Goal: Task Accomplishment & Management: Use online tool/utility

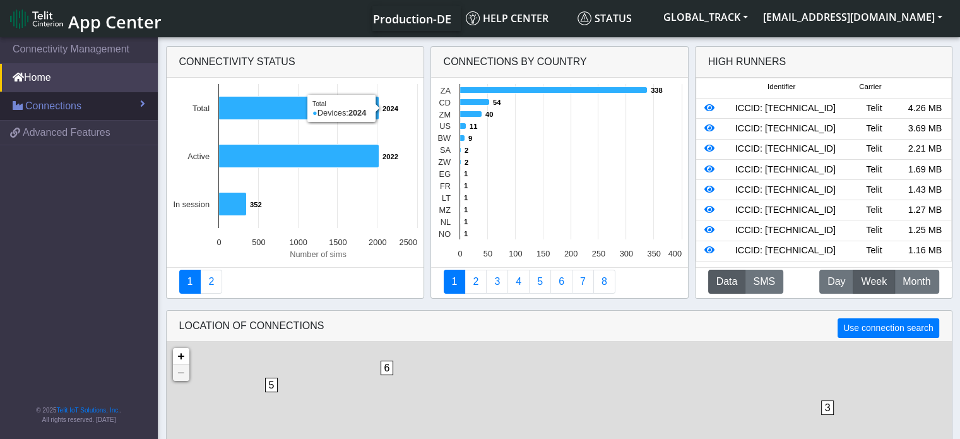
click at [94, 98] on link "Connections" at bounding box center [79, 106] width 158 height 28
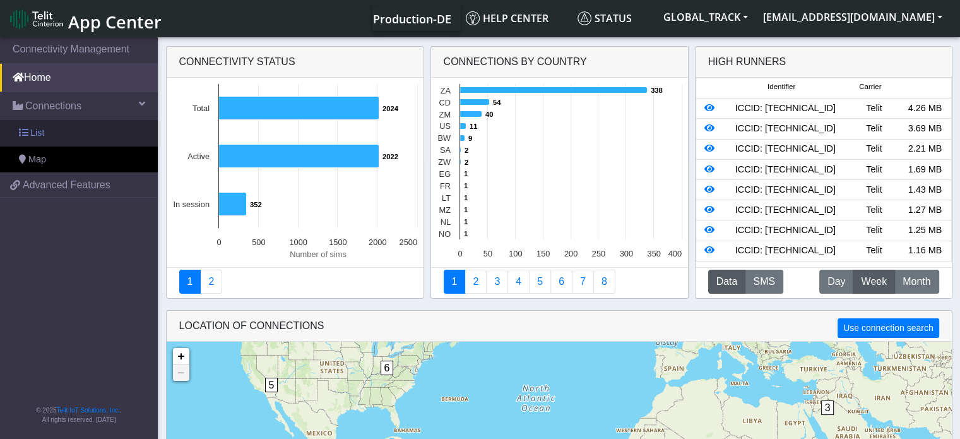
click at [75, 127] on link "List" at bounding box center [79, 133] width 158 height 27
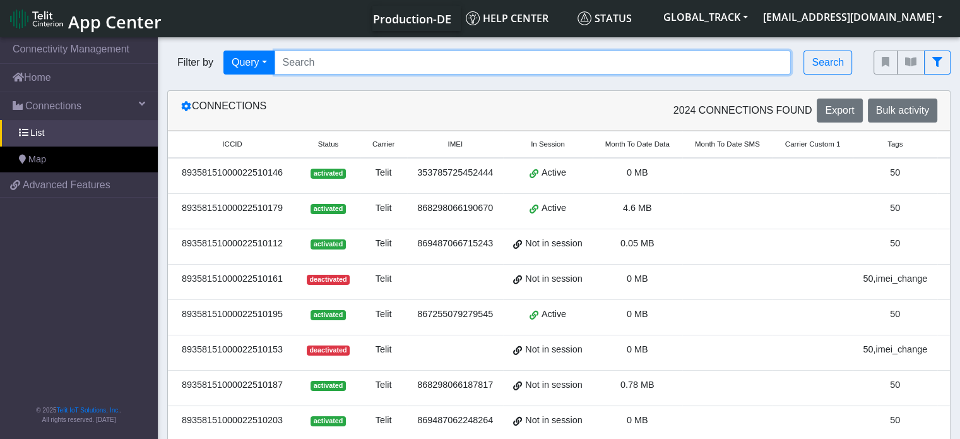
click at [311, 62] on input "Search..." at bounding box center [533, 63] width 517 height 24
paste input "89358151000024535992"
type input "89358151000024535992"
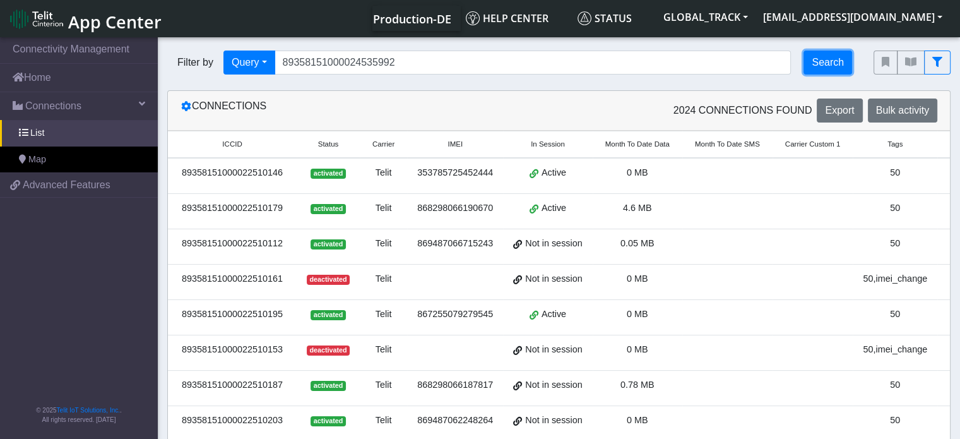
click at [850, 69] on button "Search" at bounding box center [828, 63] width 49 height 24
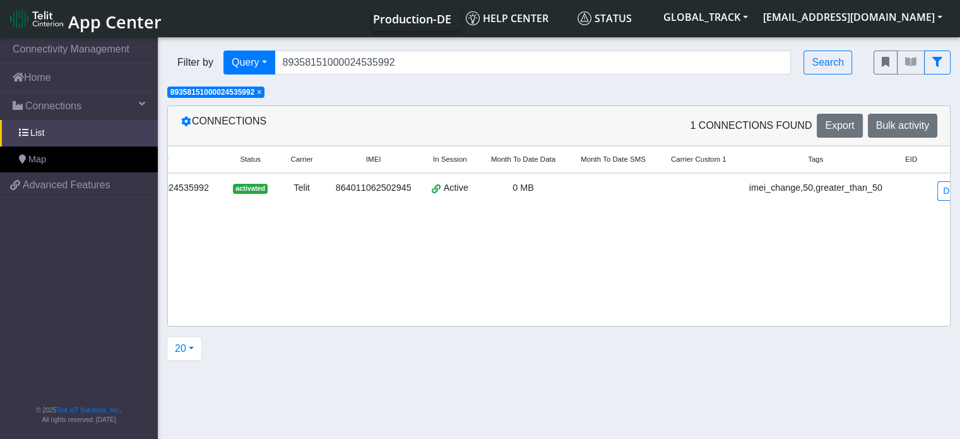
scroll to position [0, 90]
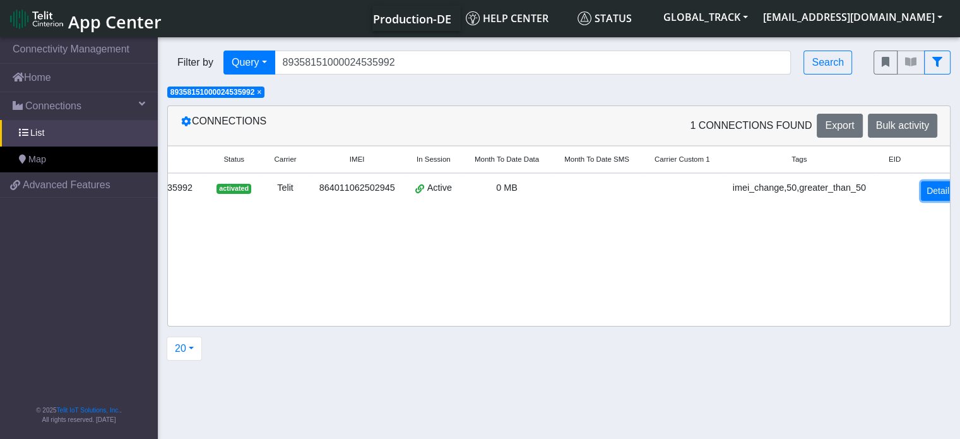
click at [925, 193] on link "Detail" at bounding box center [938, 191] width 34 height 20
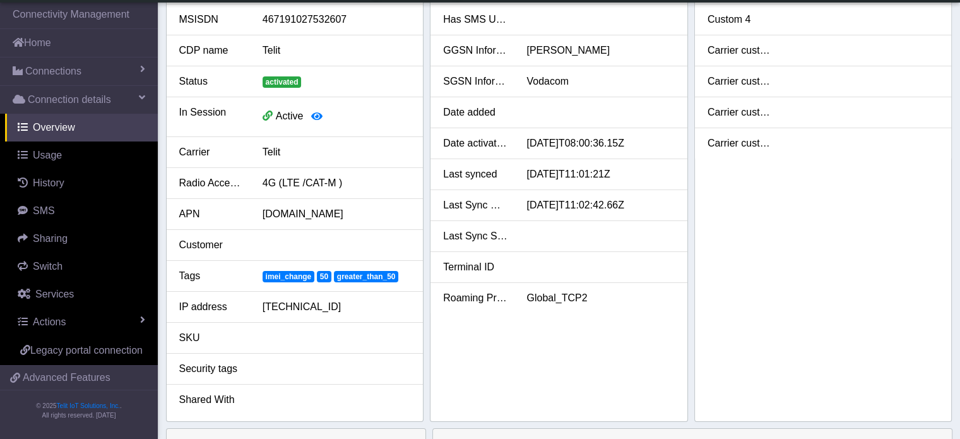
scroll to position [63, 0]
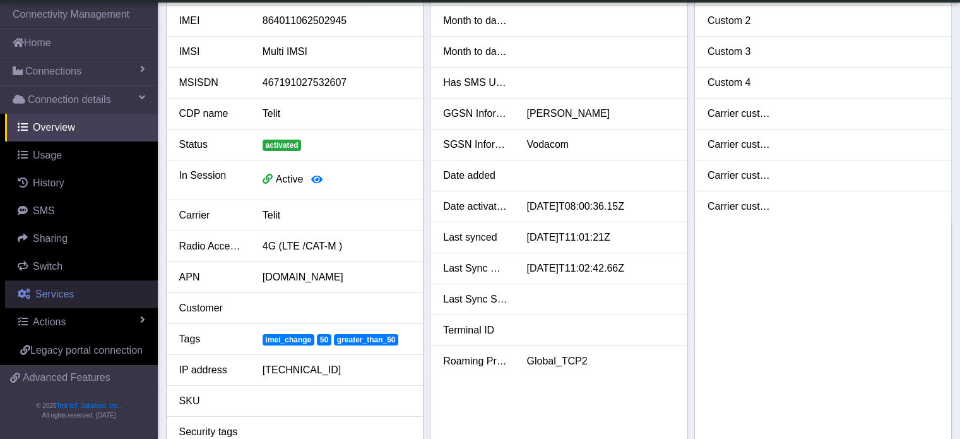
click at [81, 282] on link "Services" at bounding box center [81, 294] width 153 height 28
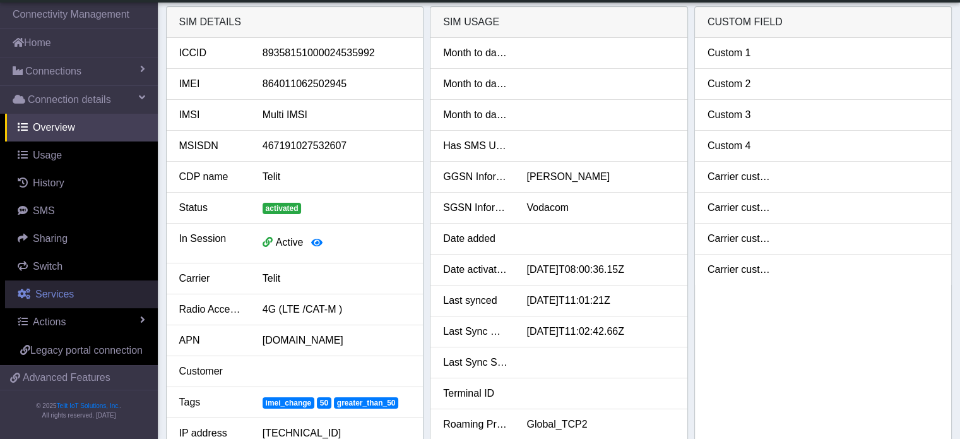
select select "1: 1"
select select "2: 6"
